Goal: Task Accomplishment & Management: Complete application form

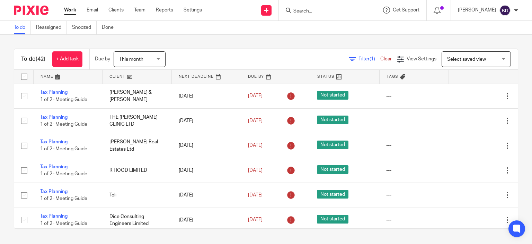
click at [316, 9] on input "Search" at bounding box center [324, 11] width 62 height 6
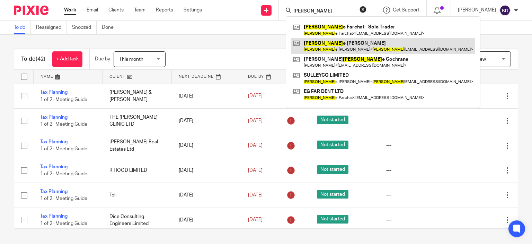
type input "georg"
click at [351, 48] on link at bounding box center [384, 46] width 184 height 16
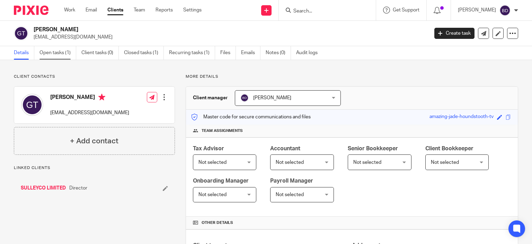
click at [61, 52] on link "Open tasks (1)" at bounding box center [58, 53] width 37 height 14
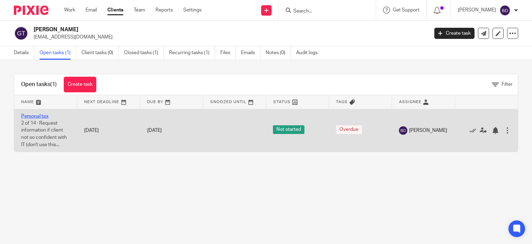
click at [32, 115] on link "Personal tax" at bounding box center [34, 116] width 27 height 5
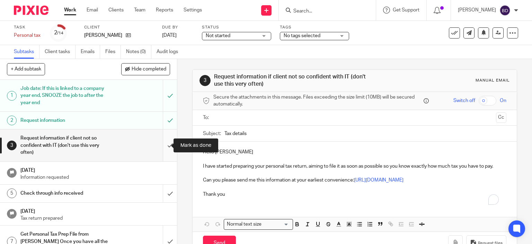
click at [161, 145] on input "submit" at bounding box center [88, 145] width 177 height 32
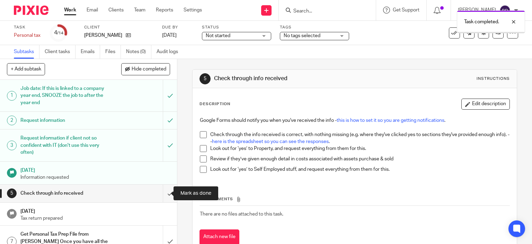
click at [164, 193] on input "submit" at bounding box center [88, 192] width 177 height 17
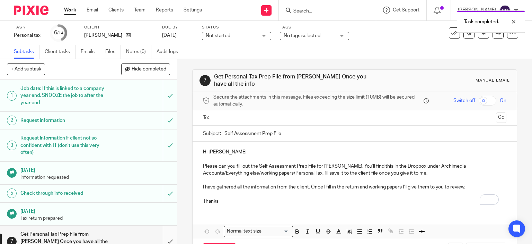
scroll to position [136, 0]
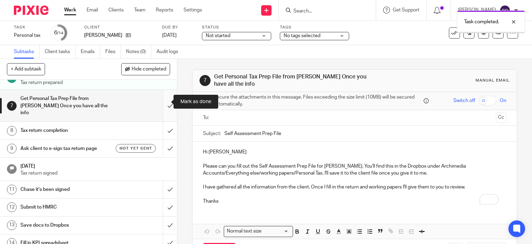
click at [163, 103] on input "submit" at bounding box center [88, 106] width 177 height 32
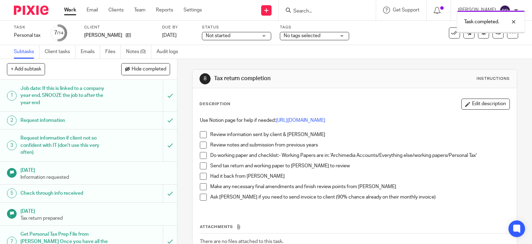
scroll to position [69, 0]
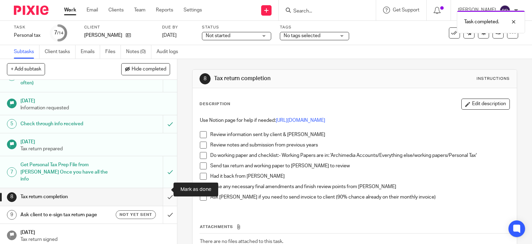
click at [160, 188] on input "submit" at bounding box center [88, 196] width 177 height 17
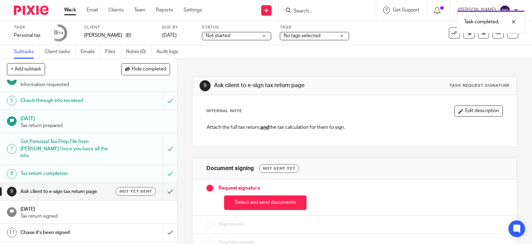
scroll to position [104, 0]
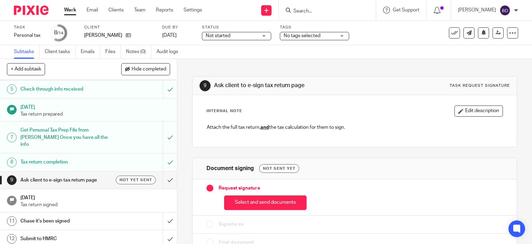
click at [75, 175] on h1 "Ask client to e-sign tax return page" at bounding box center [65, 180] width 90 height 10
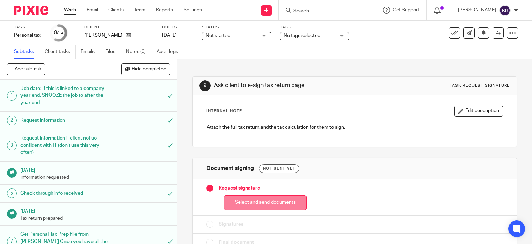
click at [263, 200] on button "Select and send documents" at bounding box center [265, 202] width 82 height 15
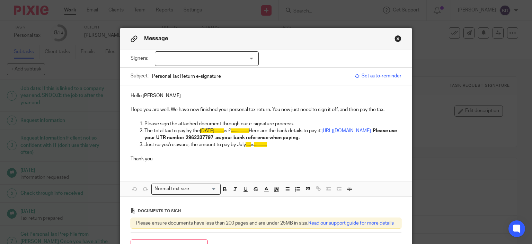
click at [207, 58] on div at bounding box center [207, 58] width 104 height 15
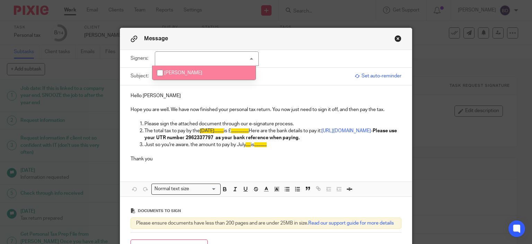
click at [193, 71] on span "[PERSON_NAME]" at bounding box center [183, 72] width 38 height 5
checkbox input "true"
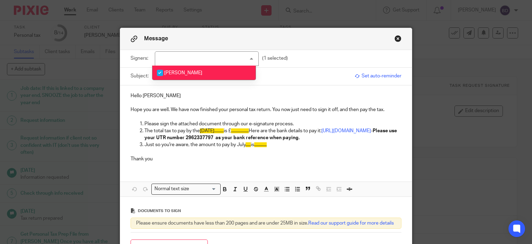
click at [173, 94] on p "Hello George" at bounding box center [266, 95] width 271 height 7
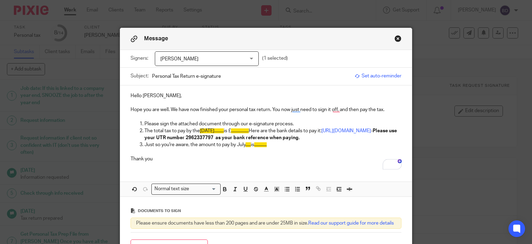
click at [174, 108] on p "Hope you are well. We have now finished your personal tax return. You now just …" at bounding box center [266, 109] width 271 height 7
click at [310, 109] on p "Hope you are well. I have now finished your personal tax return. You now just n…" at bounding box center [266, 109] width 271 height 7
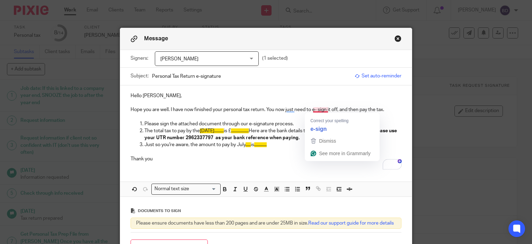
click at [316, 108] on p "Hope you are well. I have now finished your personal tax return. You now just n…" at bounding box center [266, 109] width 271 height 7
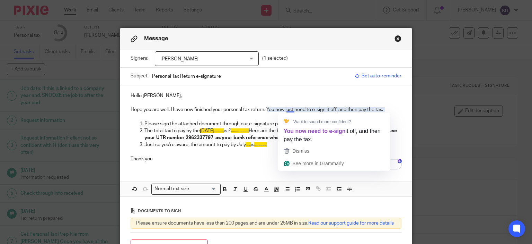
click at [287, 110] on p "Hope you are well. I have now finished your personal tax return. You now just n…" at bounding box center [266, 109] width 271 height 7
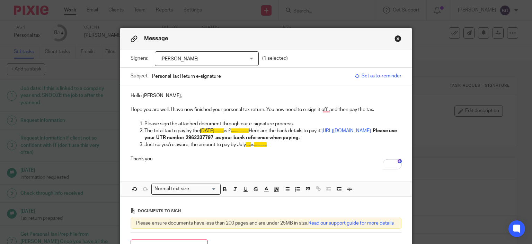
drag, startPoint x: 320, startPoint y: 108, endPoint x: 352, endPoint y: 115, distance: 32.7
click at [320, 108] on p "Hope you are well. I have now finished your personal tax return. You now need t…" at bounding box center [266, 109] width 271 height 7
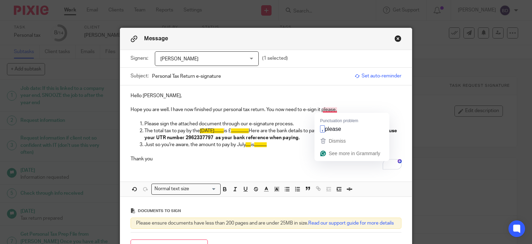
click at [328, 107] on p "Hope you are well. I have now finished your personal tax return. You now need t…" at bounding box center [266, 109] width 271 height 7
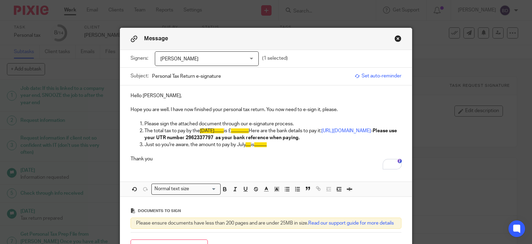
click at [300, 109] on p "Hope you are well. I have now finished your personal tax return. You now need t…" at bounding box center [266, 109] width 271 height 7
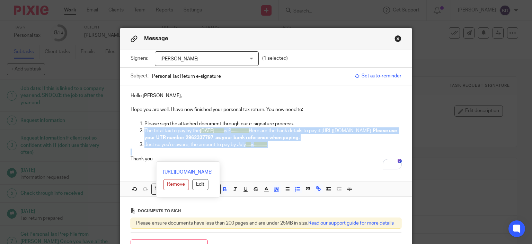
drag, startPoint x: 142, startPoint y: 130, endPoint x: 279, endPoint y: 158, distance: 139.1
click at [279, 158] on div "Hello George, Hope you are well. I have now finished your personal tax return. …" at bounding box center [266, 126] width 292 height 82
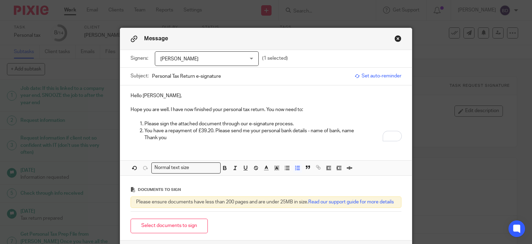
click at [342, 130] on p "You have a repayment of £39.20. Please send me your personal bank details - nam…" at bounding box center [274, 134] width 258 height 14
click at [373, 131] on p "You have a repayment of £39.20. Please send me your personal bank details - nam…" at bounding box center [274, 134] width 258 height 14
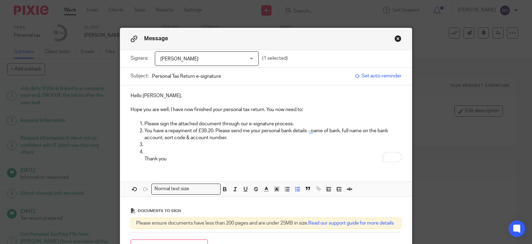
click at [160, 144] on p "To enrich screen reader interactions, please activate Accessibility in Grammarl…" at bounding box center [274, 144] width 258 height 7
click at [145, 151] on li "Thank you" at bounding box center [274, 155] width 258 height 14
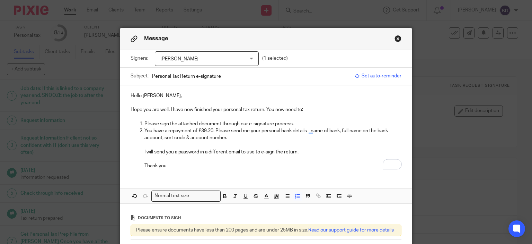
click at [171, 163] on p "Thank you" at bounding box center [274, 162] width 258 height 14
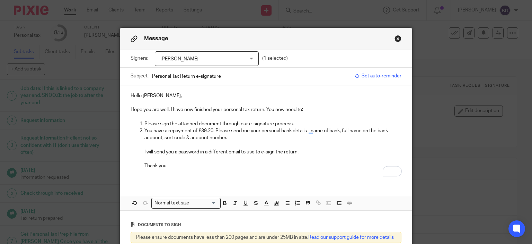
click at [171, 163] on p "Thank you" at bounding box center [274, 162] width 258 height 14
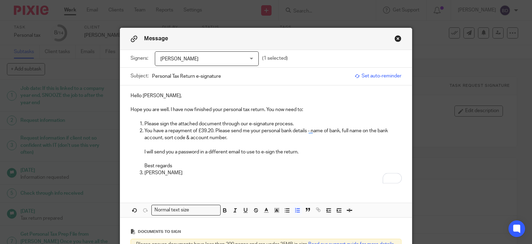
click at [145, 172] on p "[PERSON_NAME]" at bounding box center [274, 172] width 258 height 7
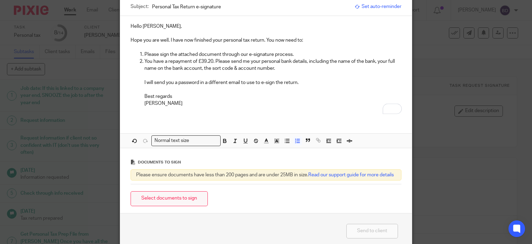
click at [183, 205] on button "Select documents to sign" at bounding box center [169, 198] width 77 height 15
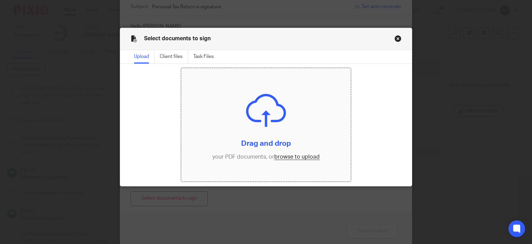
click at [291, 155] on input "file" at bounding box center [266, 124] width 170 height 113
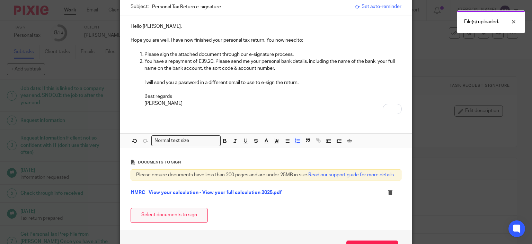
click at [180, 220] on button "Select documents to sign" at bounding box center [169, 215] width 77 height 15
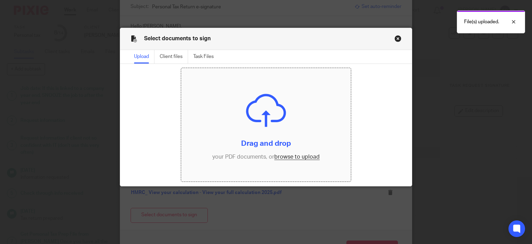
click at [290, 154] on input "file" at bounding box center [266, 124] width 170 height 113
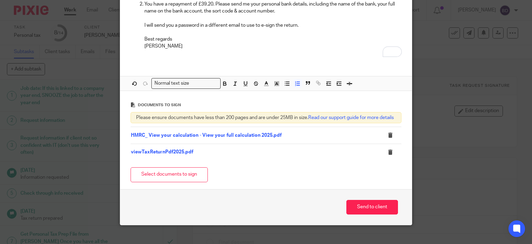
scroll to position [139, 0]
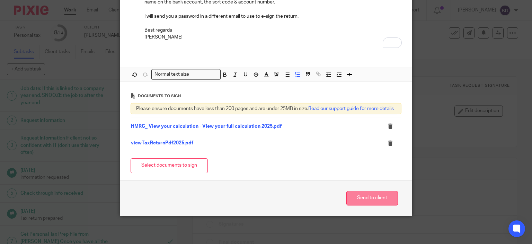
click at [367, 202] on button "Send to client" at bounding box center [373, 198] width 52 height 15
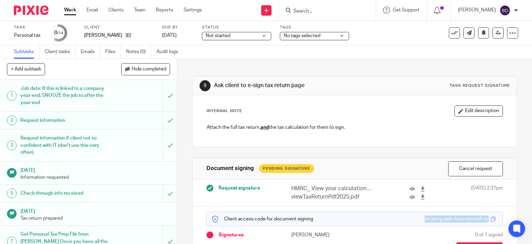
drag, startPoint x: 414, startPoint y: 218, endPoint x: 480, endPoint y: 219, distance: 66.2
click at [480, 219] on div "amazing-jade-houndstooth-tv" at bounding box center [461, 218] width 73 height 7
copy div "amazing-jade-houndstooth-tv"
